Goal: Transaction & Acquisition: Purchase product/service

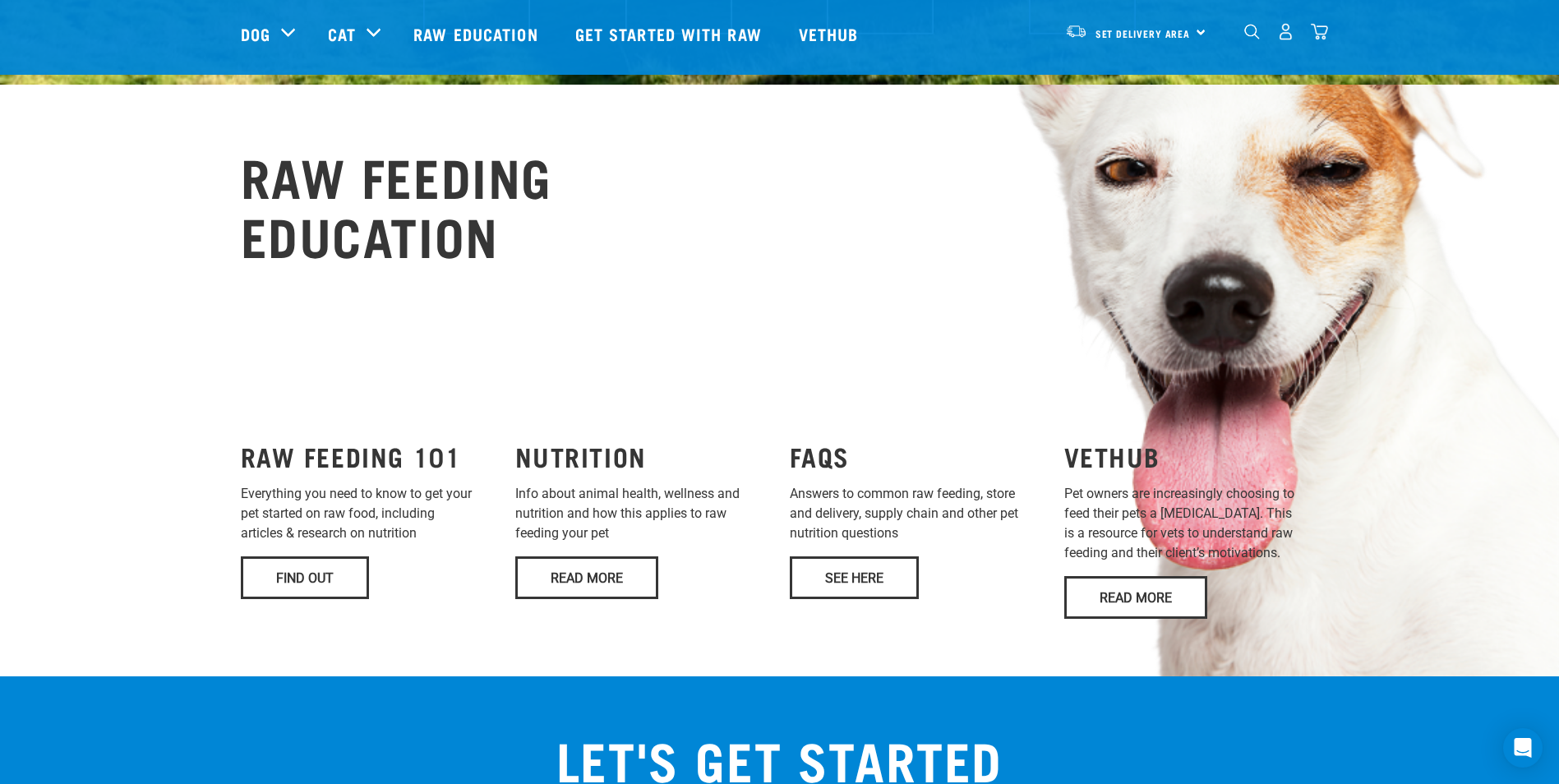
scroll to position [822, 0]
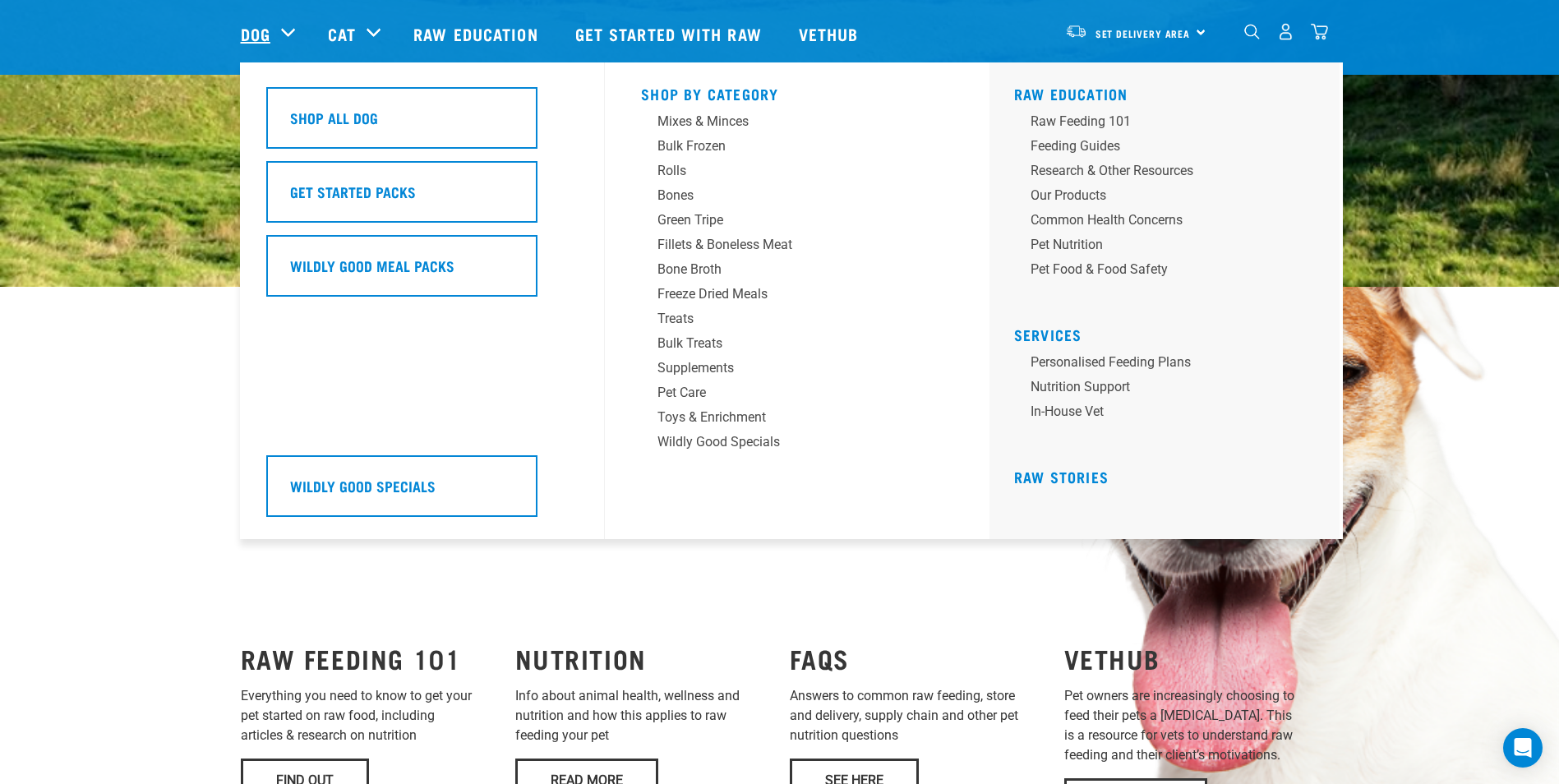
click at [268, 33] on link "Dog" at bounding box center [256, 33] width 30 height 25
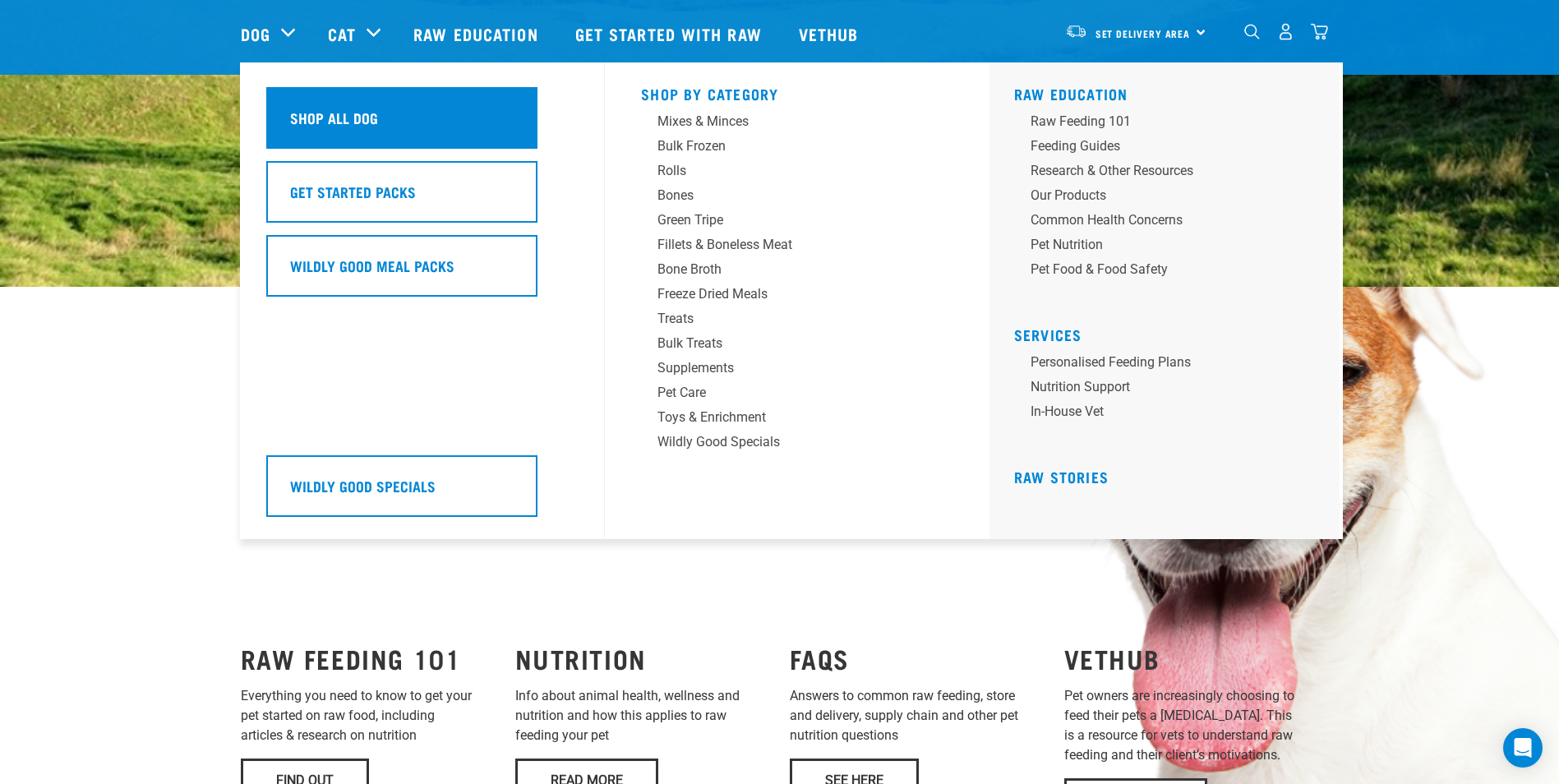
click at [333, 120] on h5 "Shop All Dog" at bounding box center [334, 117] width 88 height 21
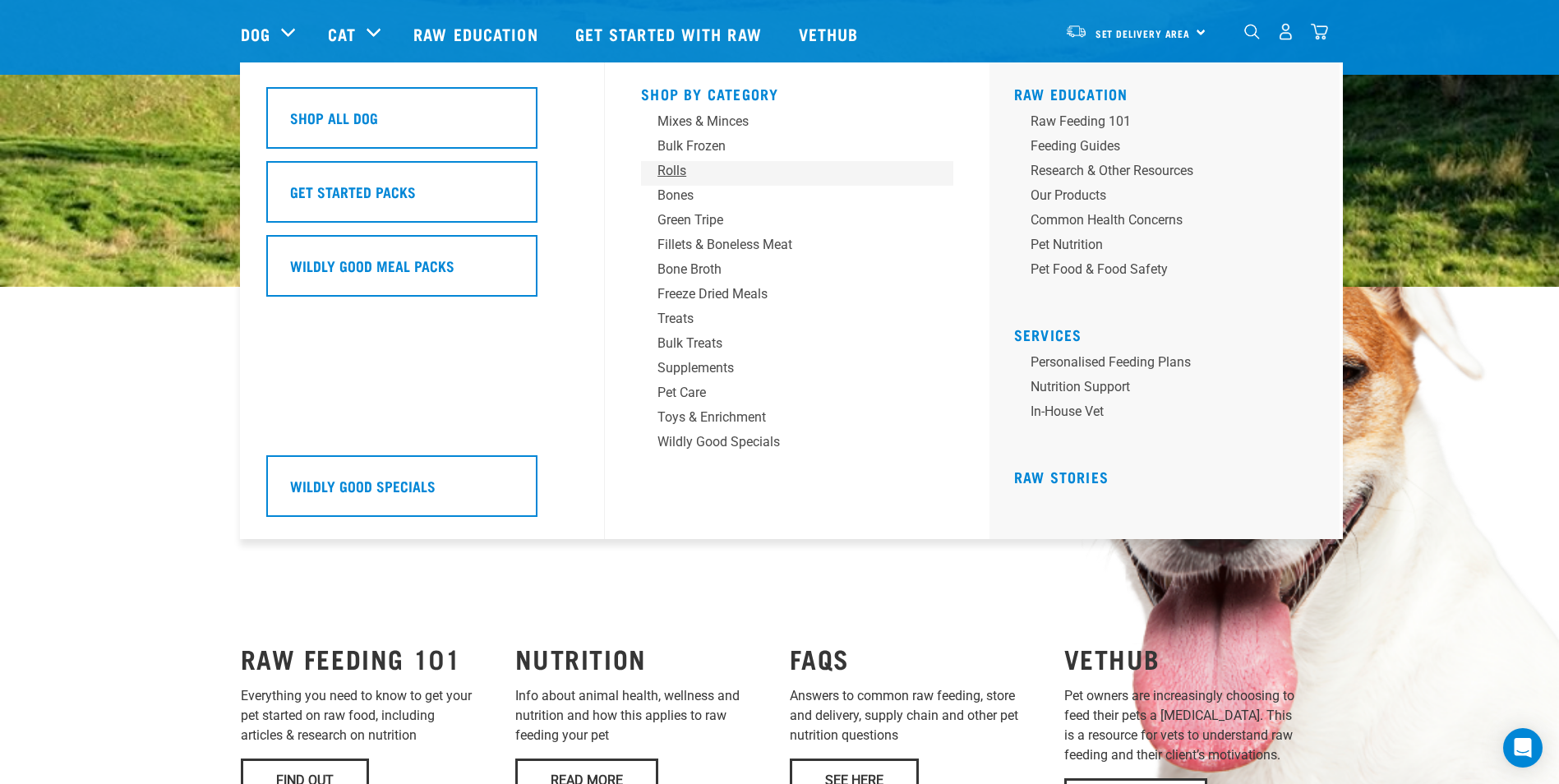
click at [676, 166] on div "Rolls" at bounding box center [785, 171] width 256 height 19
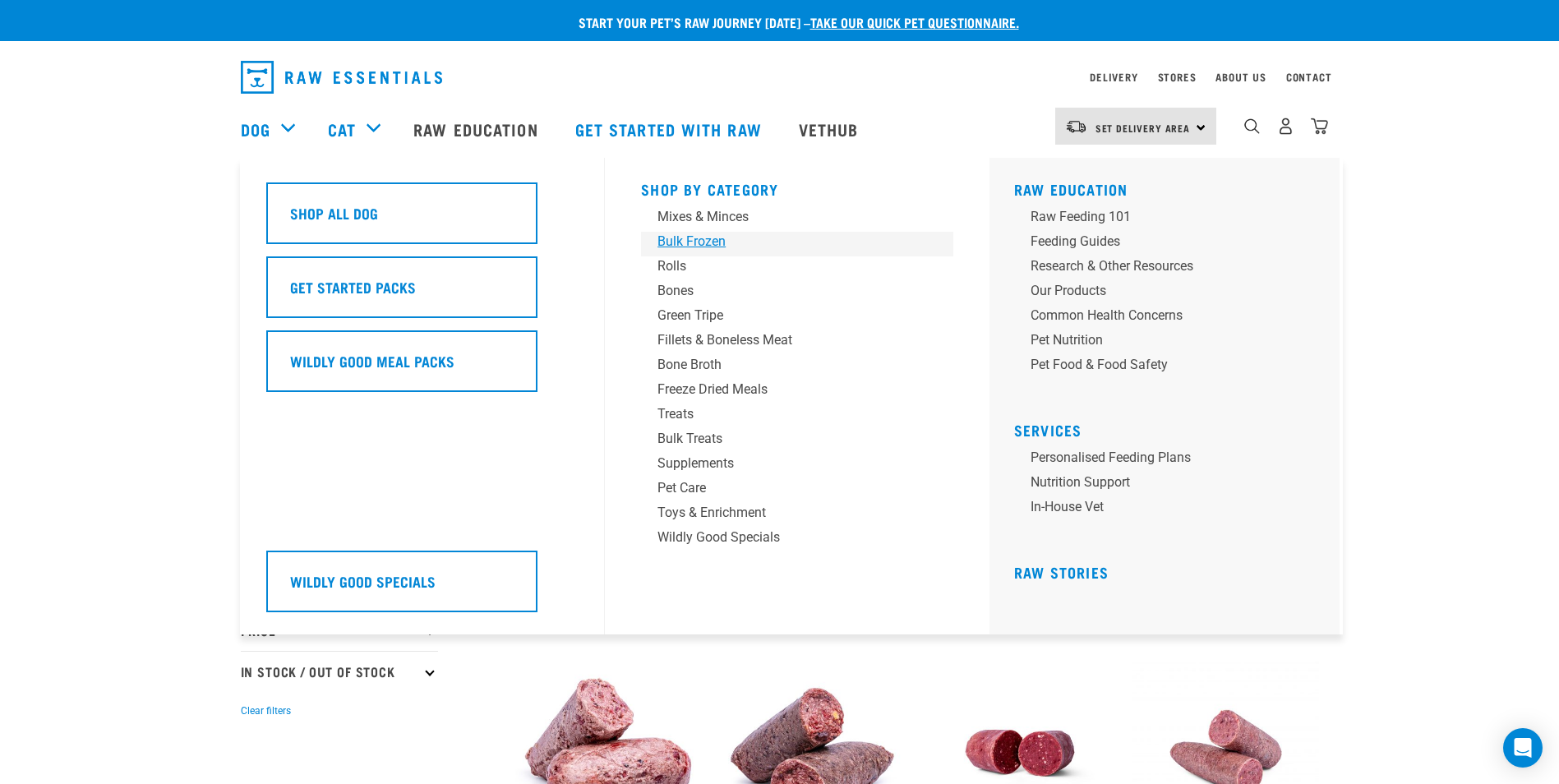
click at [705, 239] on div "Bulk Frozen" at bounding box center [785, 241] width 256 height 19
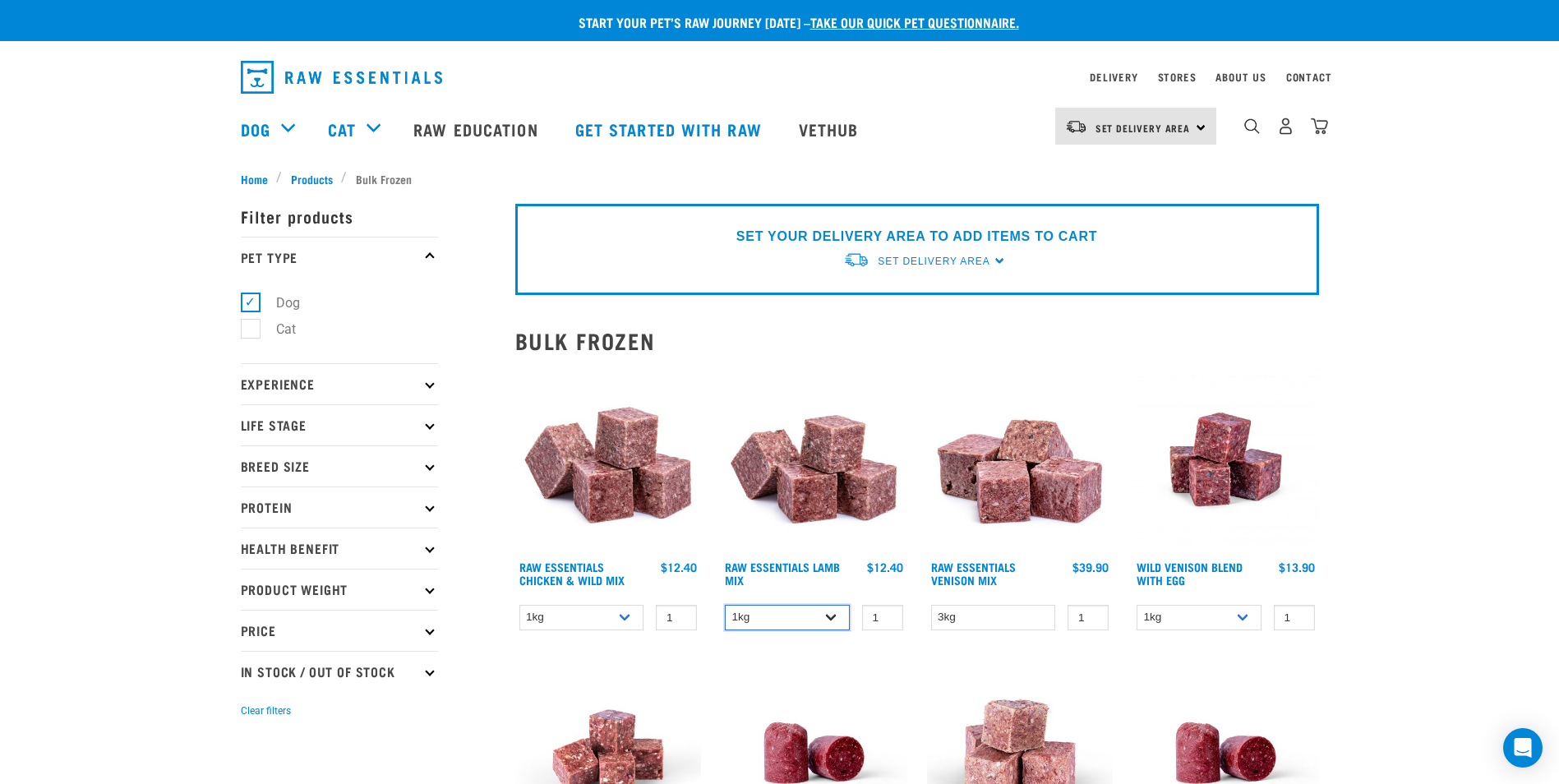
click at [835, 616] on select "1kg 3kg Bulk (10kg)" at bounding box center [788, 617] width 125 height 26
click at [725, 604] on select "1kg 3kg Bulk (10kg)" at bounding box center [788, 617] width 125 height 26
click at [818, 612] on select "1kg 3kg Bulk (10kg)" at bounding box center [788, 617] width 125 height 26
select select "341961"
click at [725, 604] on select "1kg 3kg Bulk (10kg)" at bounding box center [788, 617] width 125 height 26
